Goal: Information Seeking & Learning: Learn about a topic

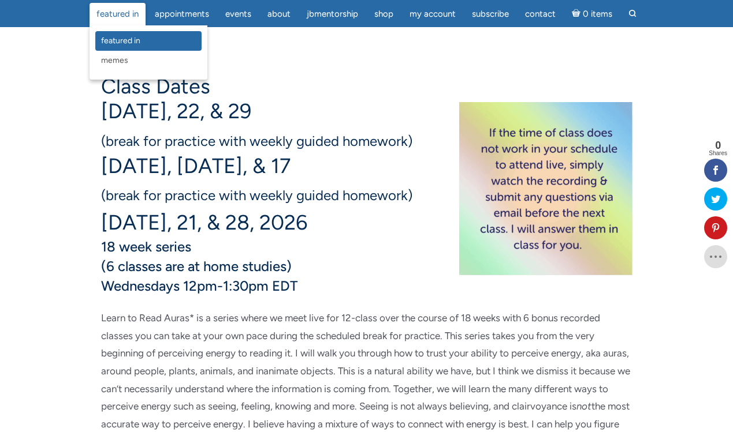
scroll to position [182, 0]
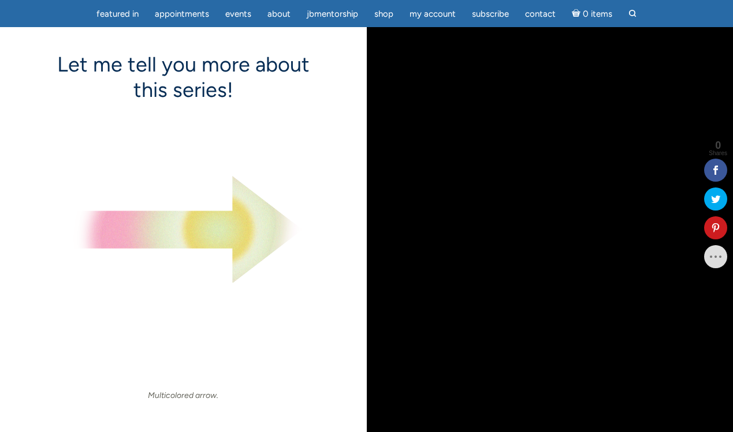
scroll to position [1018, 0]
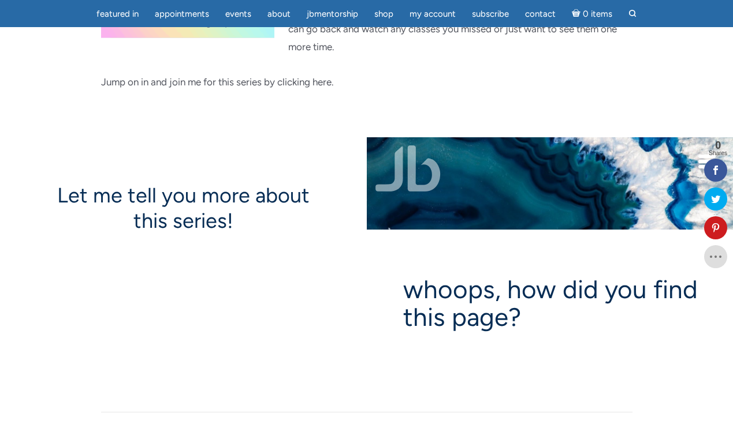
scroll to position [880, 0]
